Goal: Complete application form

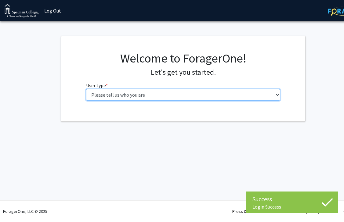
click at [242, 96] on select "Please tell us who you are Undergraduate Student Master's Student Doctoral Cand…" at bounding box center [183, 95] width 195 height 12
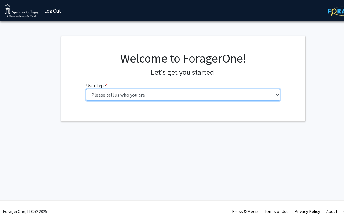
select select "1: undergrad"
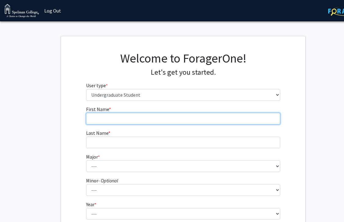
click at [216, 120] on input "First Name * required" at bounding box center [183, 119] width 195 height 12
type input "Jamaya"
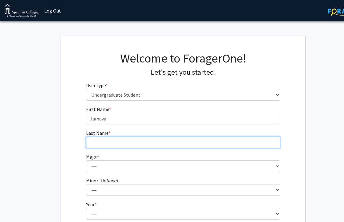
click at [219, 145] on input "Last Name * required" at bounding box center [183, 143] width 195 height 12
type input "Grant"
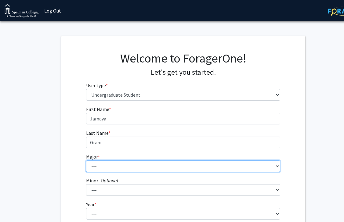
click at [269, 168] on select "--- Art Art History Biochemistry Biology Chemistry Comparative Women’s Studies …" at bounding box center [183, 167] width 195 height 12
select select "29: 275"
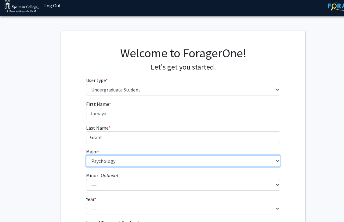
scroll to position [6, 0]
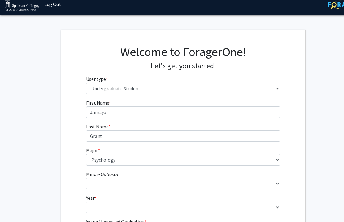
click at [242, 176] on fg-select "Minor - Optional --- African Diaspora Studies Anthropology Art History Asian St…" at bounding box center [183, 180] width 195 height 19
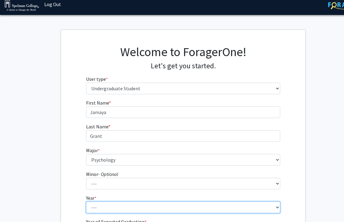
click at [240, 206] on select "--- First-year Sophomore Junior Senior Postbaccalaureate Certificate" at bounding box center [183, 208] width 195 height 12
select select "4: senior"
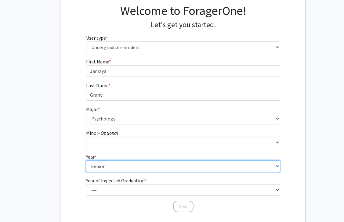
scroll to position [53, 0]
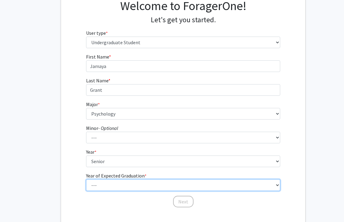
click at [235, 183] on select "--- 2025 2026 2027 2028 2029 2030 2031 2032 2033 2034" at bounding box center [183, 186] width 195 height 12
select select "2: 2026"
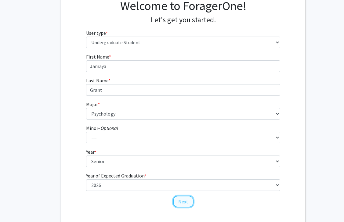
click at [189, 200] on button "Next" at bounding box center [183, 202] width 20 height 12
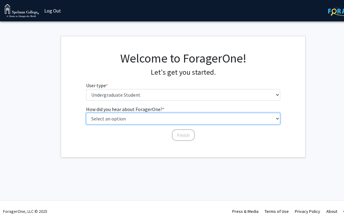
click at [196, 122] on select "Select an option Peer/student recommendation Faculty/staff recommendation Unive…" at bounding box center [183, 119] width 195 height 12
select select "2: faculty_recommendation"
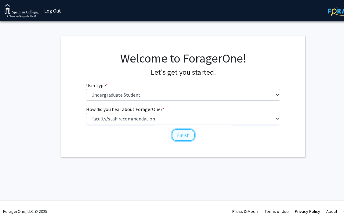
click at [187, 133] on button "Finish" at bounding box center [183, 136] width 23 height 12
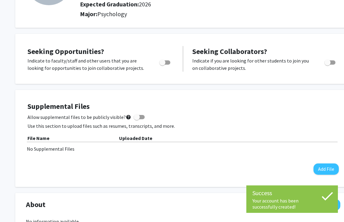
scroll to position [69, 0]
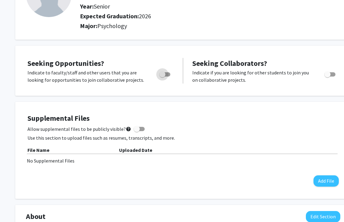
click at [166, 74] on span "Toggle" at bounding box center [165, 74] width 11 height 4
click at [163, 77] on input "Are you actively seeking opportunities?" at bounding box center [162, 77] width 0 height 0
checkbox input "true"
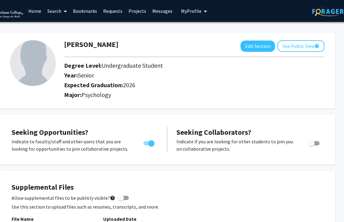
scroll to position [0, 22]
